Goal: Use online tool/utility: Utilize a website feature to perform a specific function

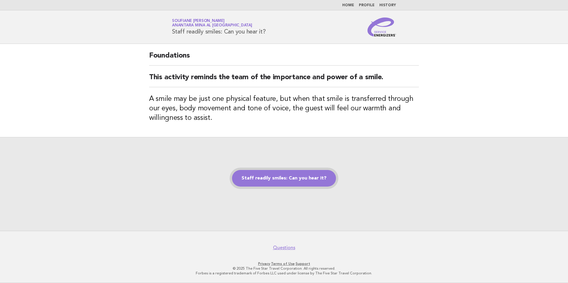
click at [283, 180] on link "Staff readily smiles: Can you hear it?" at bounding box center [284, 178] width 104 height 17
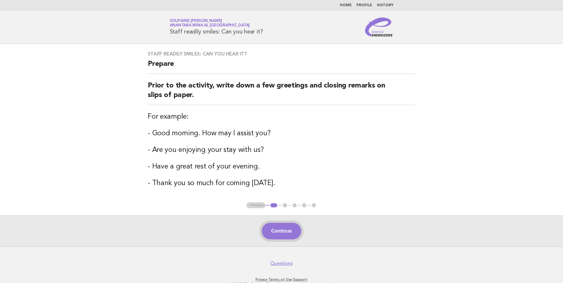
click at [279, 234] on button "Continue" at bounding box center [281, 231] width 39 height 17
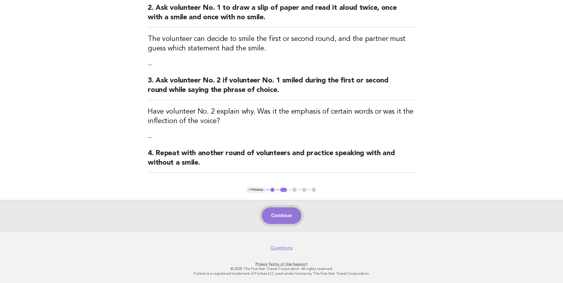
click at [282, 216] on button "Continue" at bounding box center [281, 216] width 39 height 17
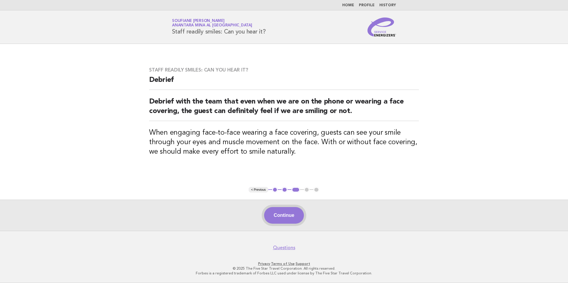
click at [282, 216] on button "Continue" at bounding box center [283, 215] width 39 height 17
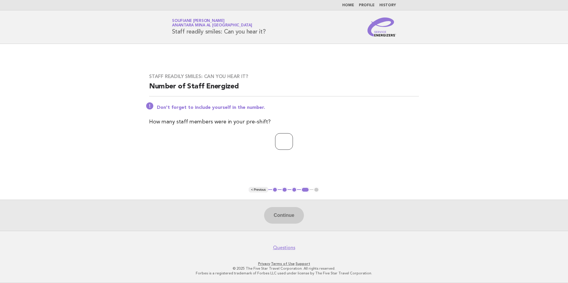
click at [293, 143] on input "number" at bounding box center [284, 141] width 18 height 17
type input "*"
click at [284, 221] on button "Continue" at bounding box center [283, 215] width 39 height 17
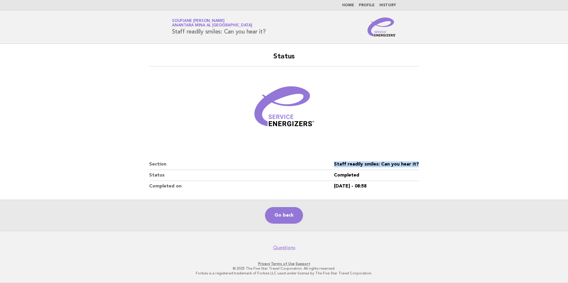
drag, startPoint x: 420, startPoint y: 164, endPoint x: 328, endPoint y: 165, distance: 92.7
click at [328, 165] on div "Status Section Staff readily smiles: Can you hear it? Status Completed Complete…" at bounding box center [284, 122] width 284 height 154
copy dl "Staff readily smiles: Can you hear it?"
